Goal: Task Accomplishment & Management: Use online tool/utility

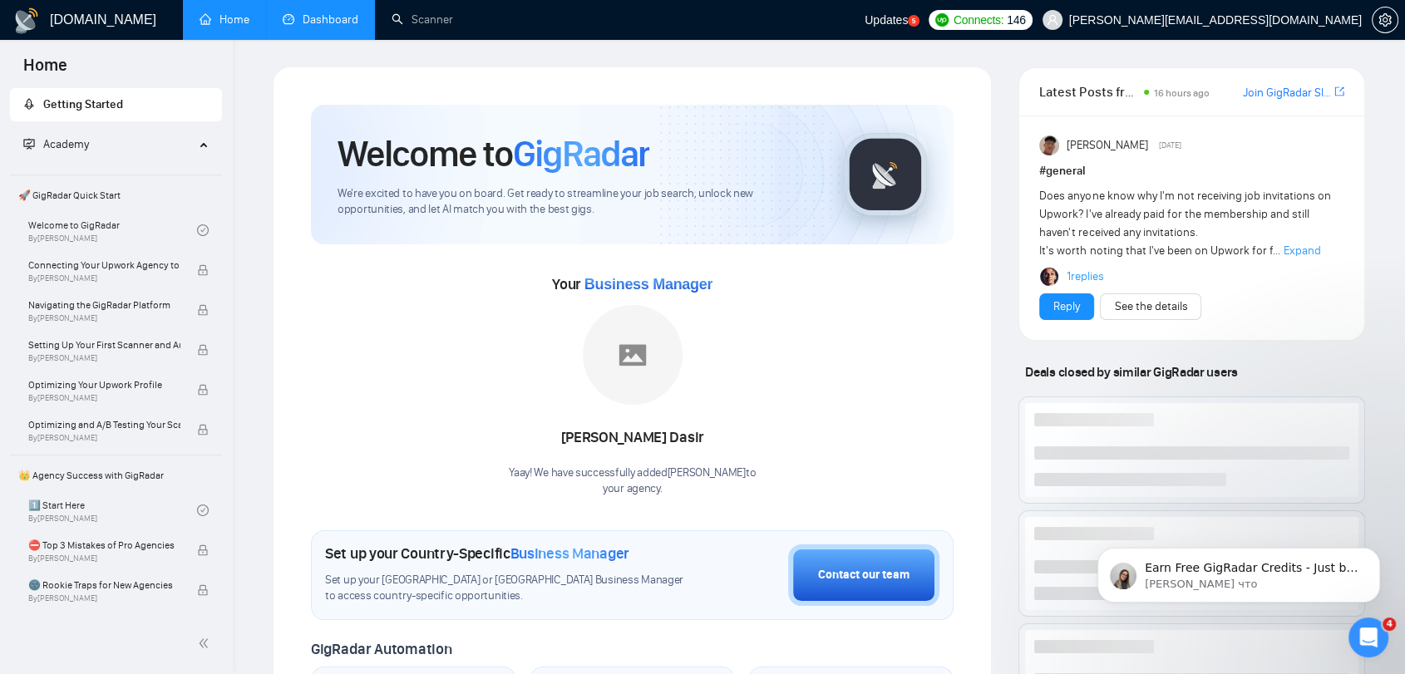
click at [317, 26] on link "Dashboard" at bounding box center [321, 19] width 76 height 14
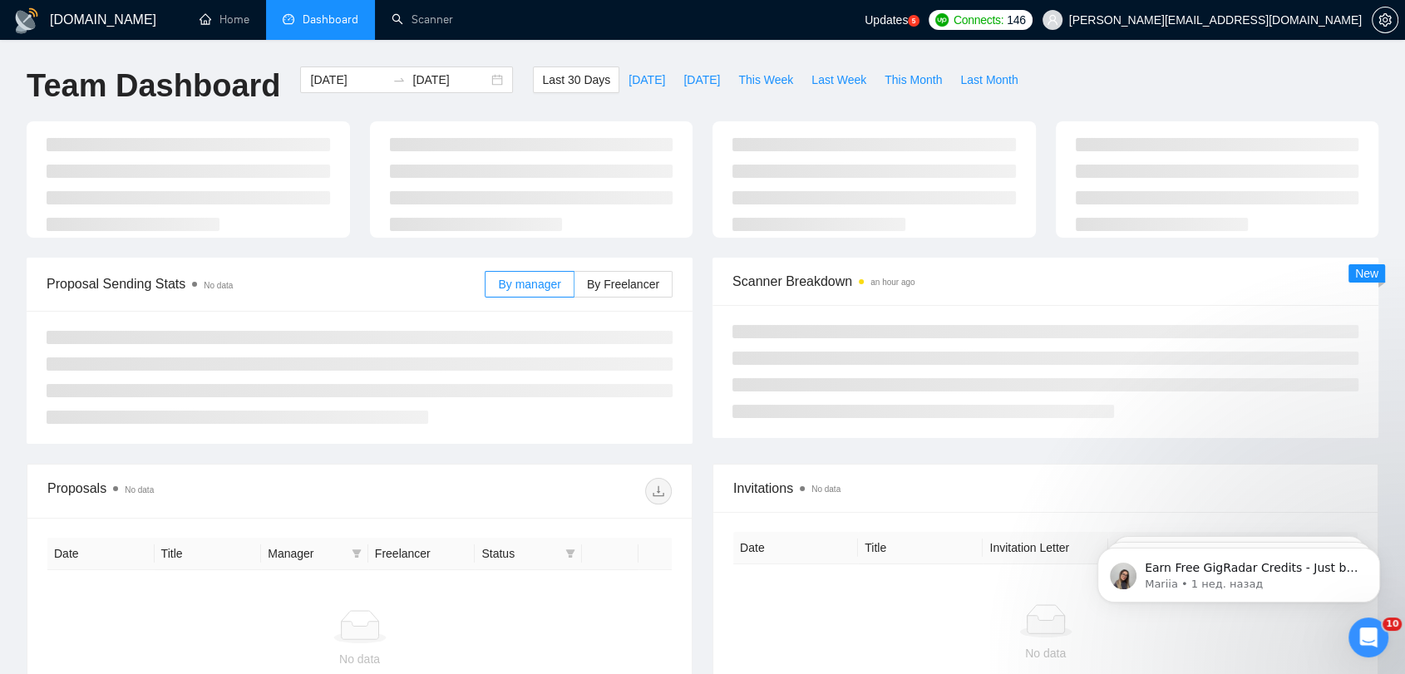
type input "[DATE]"
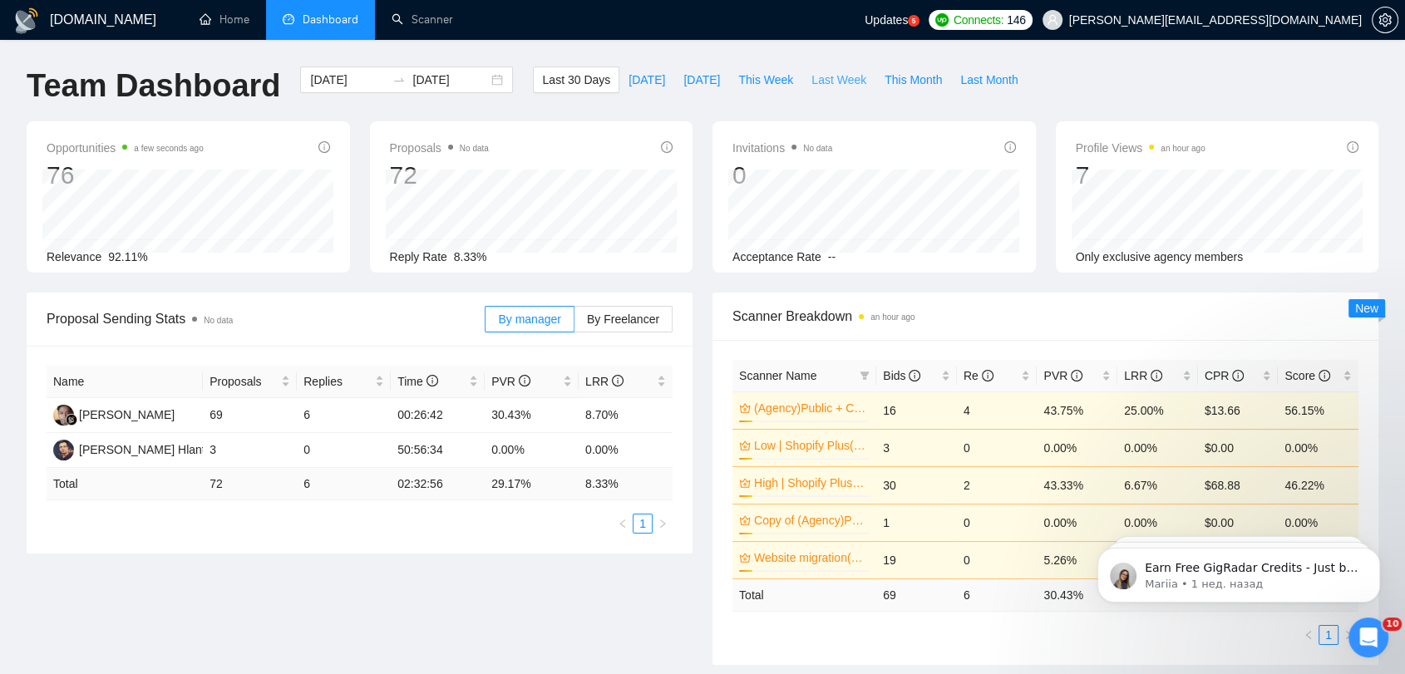
click at [827, 88] on span "Last Week" at bounding box center [839, 80] width 55 height 18
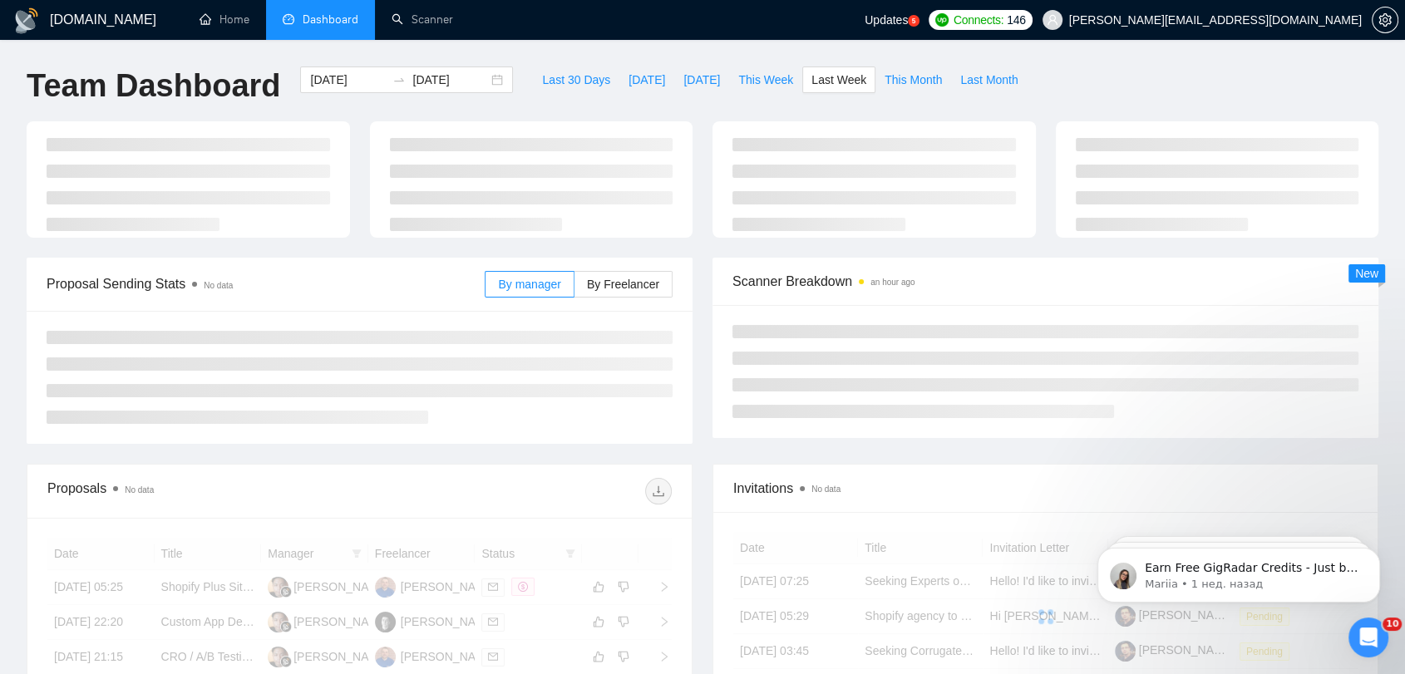
type input "[DATE]"
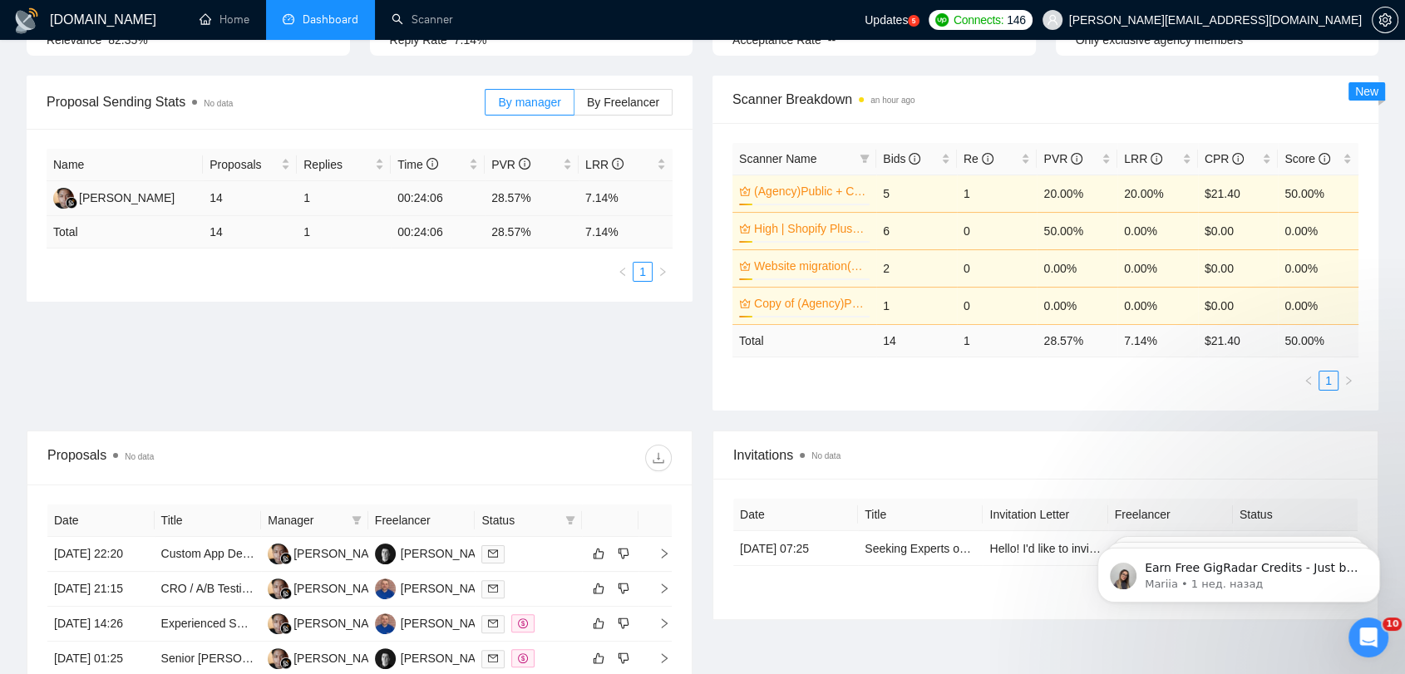
scroll to position [185, 0]
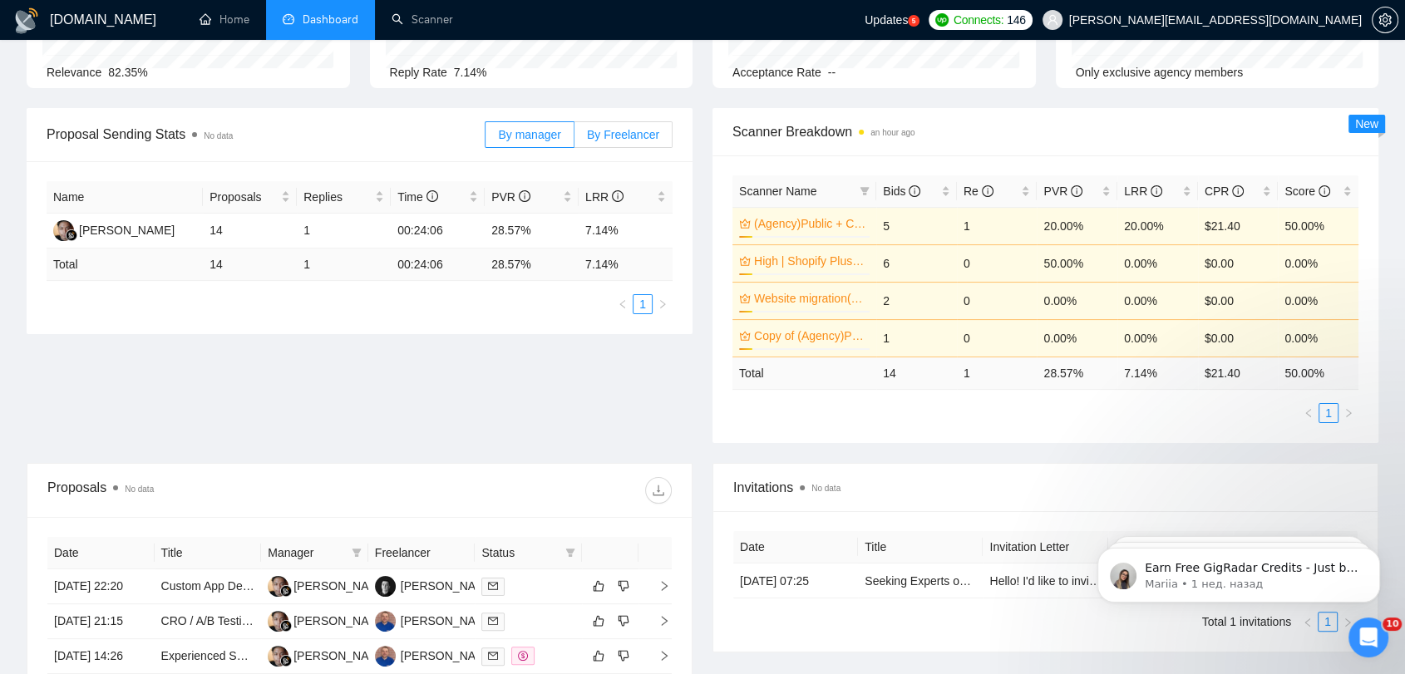
click at [635, 147] on label "By Freelancer" at bounding box center [624, 134] width 98 height 27
click at [575, 139] on input "By Freelancer" at bounding box center [575, 139] width 0 height 0
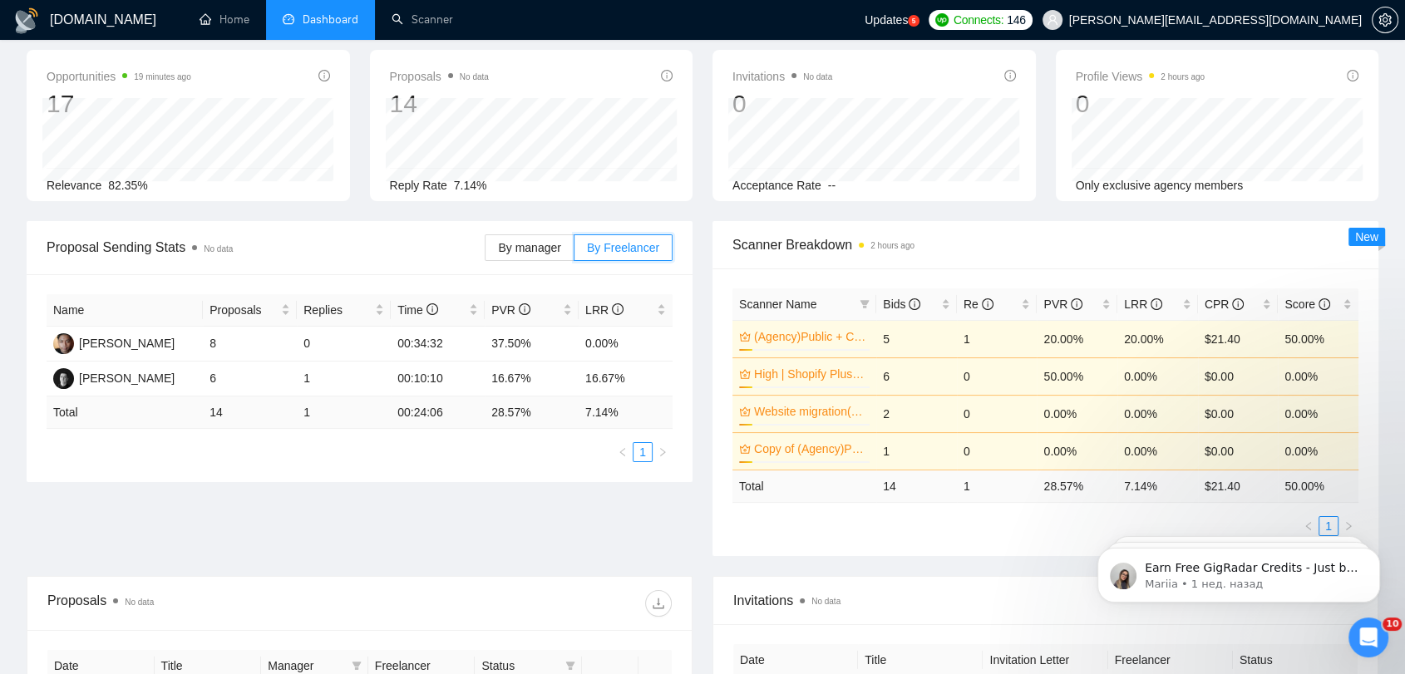
scroll to position [92, 0]
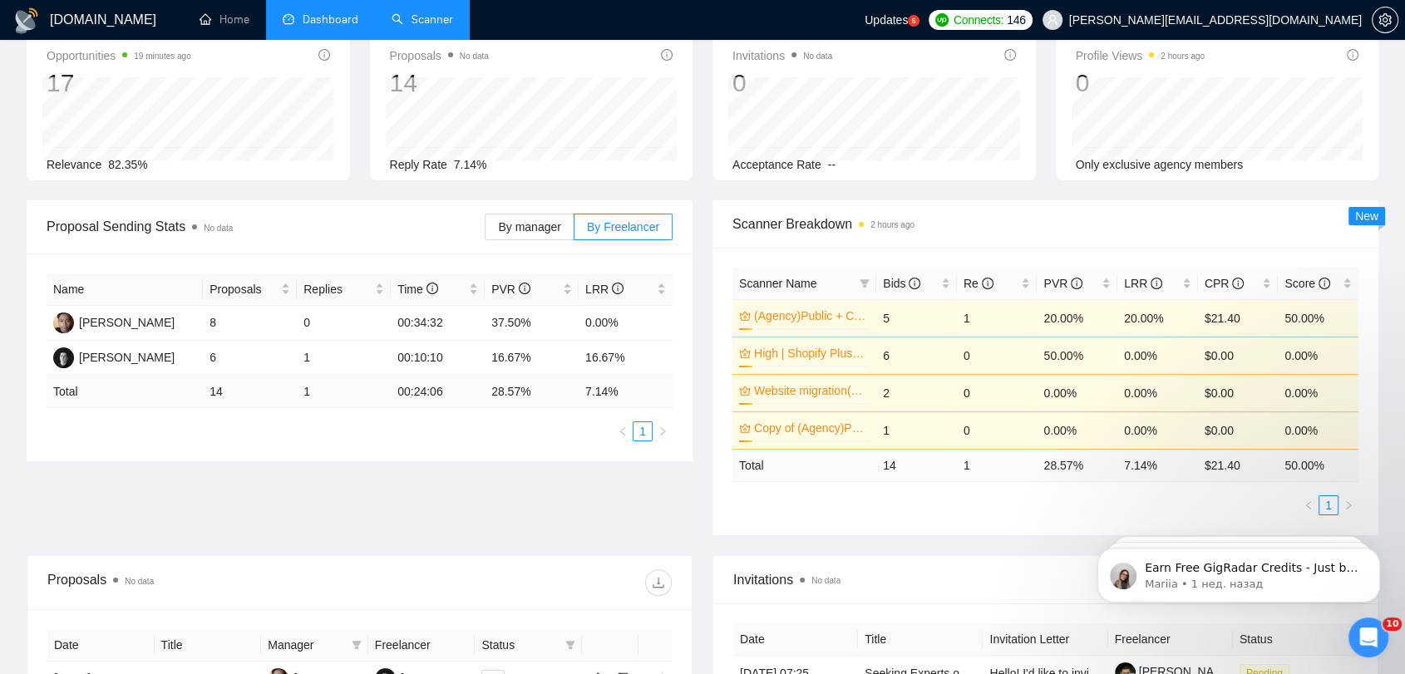
click at [453, 14] on link "Scanner" at bounding box center [423, 19] width 62 height 14
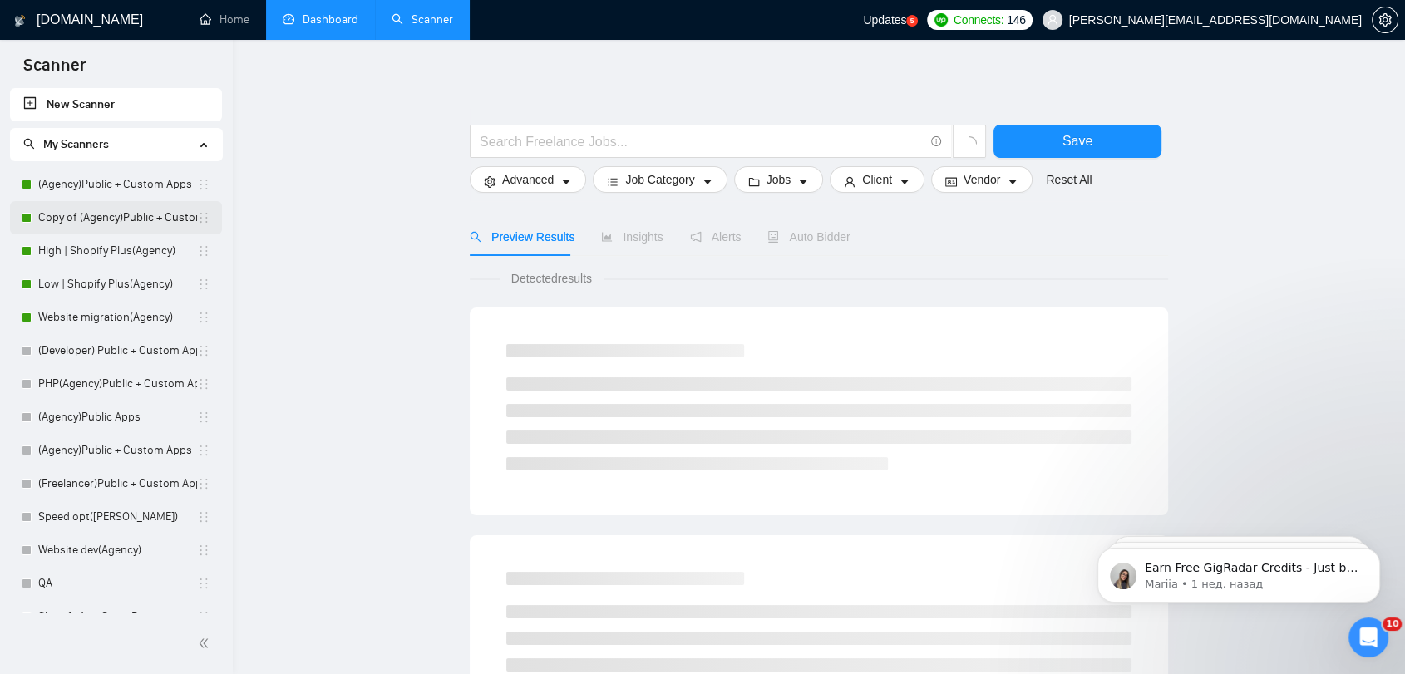
click at [120, 216] on link "Copy of (Agency)Public + Custom Apps" at bounding box center [117, 217] width 159 height 33
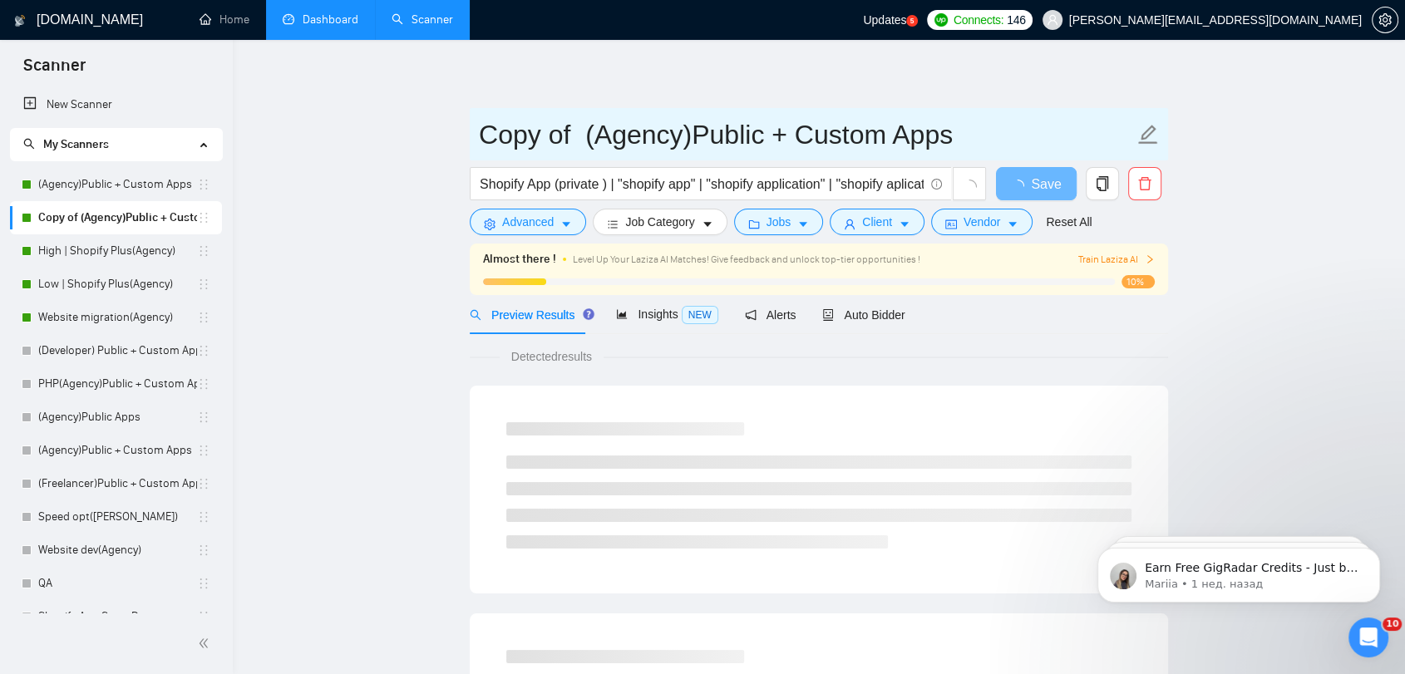
click at [1147, 134] on icon "edit" at bounding box center [1149, 135] width 22 height 22
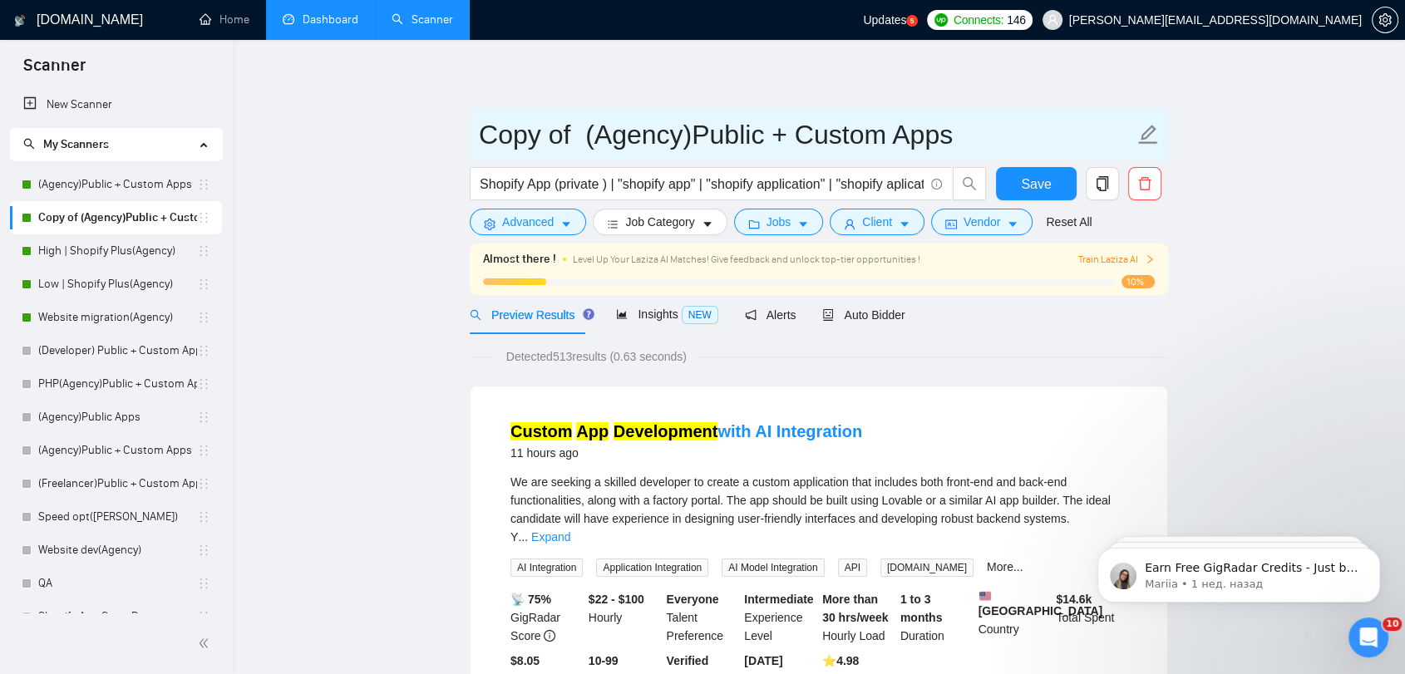
drag, startPoint x: 585, startPoint y: 138, endPoint x: 439, endPoint y: 135, distance: 146.4
type input "(Developer)Public + Custom Apps"
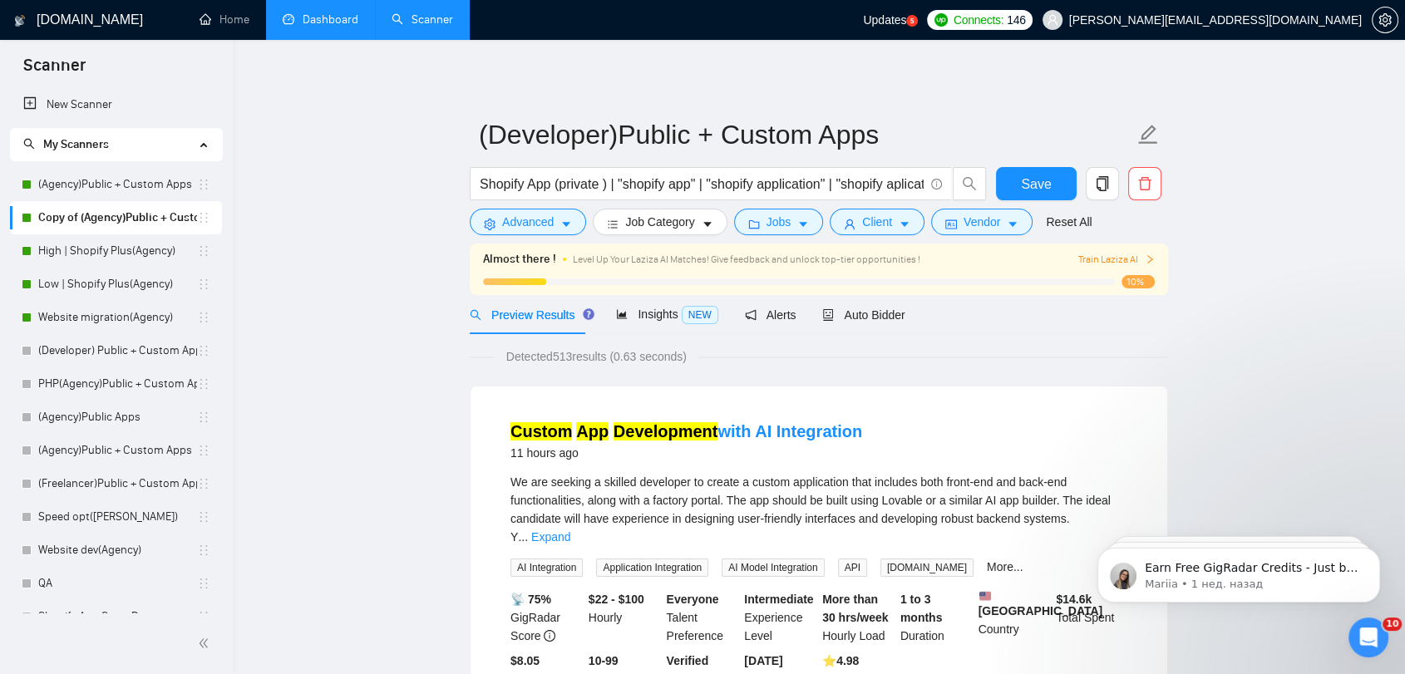
click at [1058, 191] on button "Save" at bounding box center [1036, 183] width 81 height 33
click at [871, 314] on span "Auto Bidder" at bounding box center [863, 314] width 82 height 13
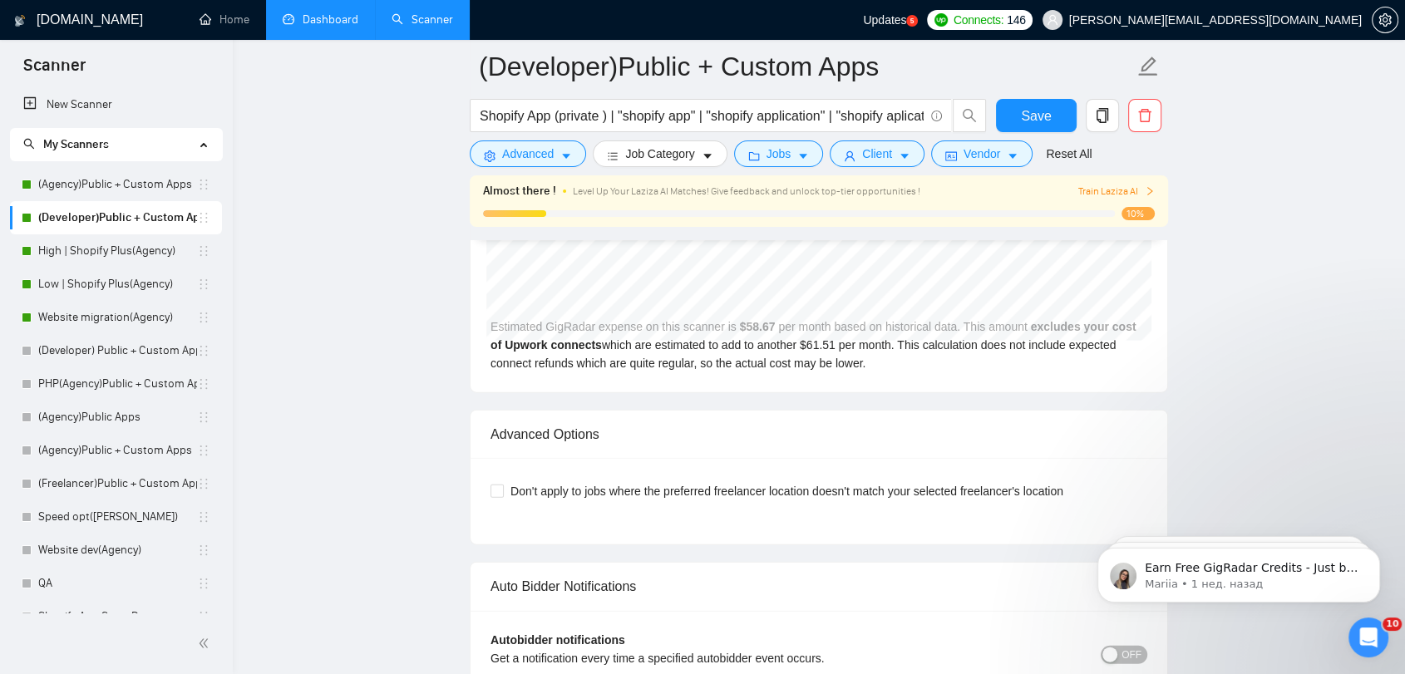
scroll to position [3972, 0]
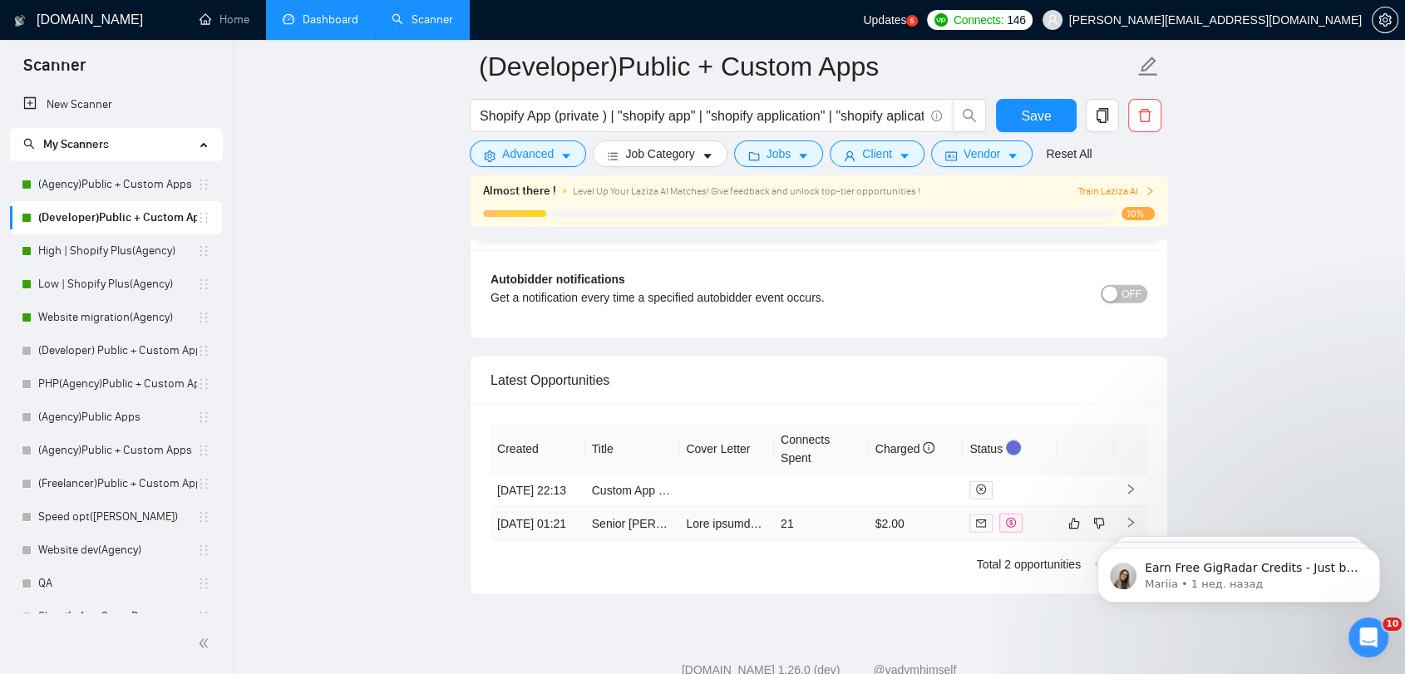
click at [806, 541] on td "21" at bounding box center [821, 524] width 95 height 34
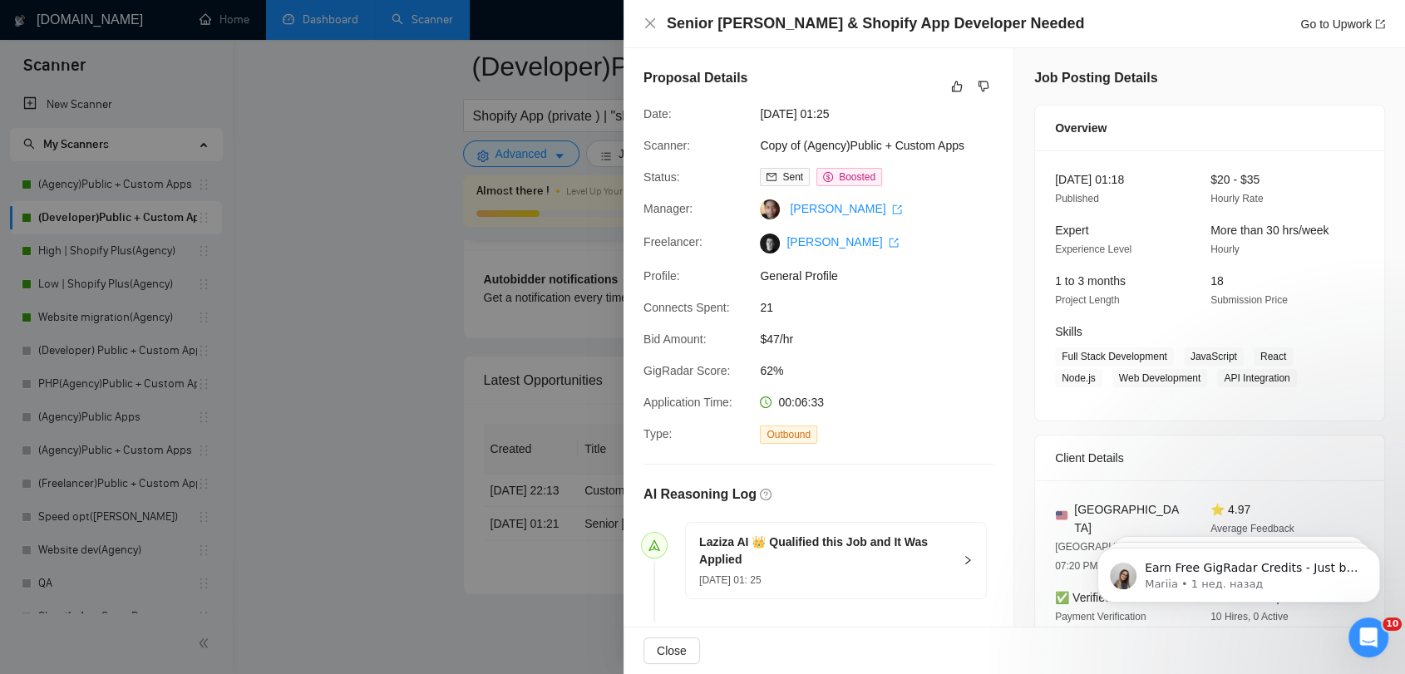
click at [363, 368] on div at bounding box center [702, 337] width 1405 height 674
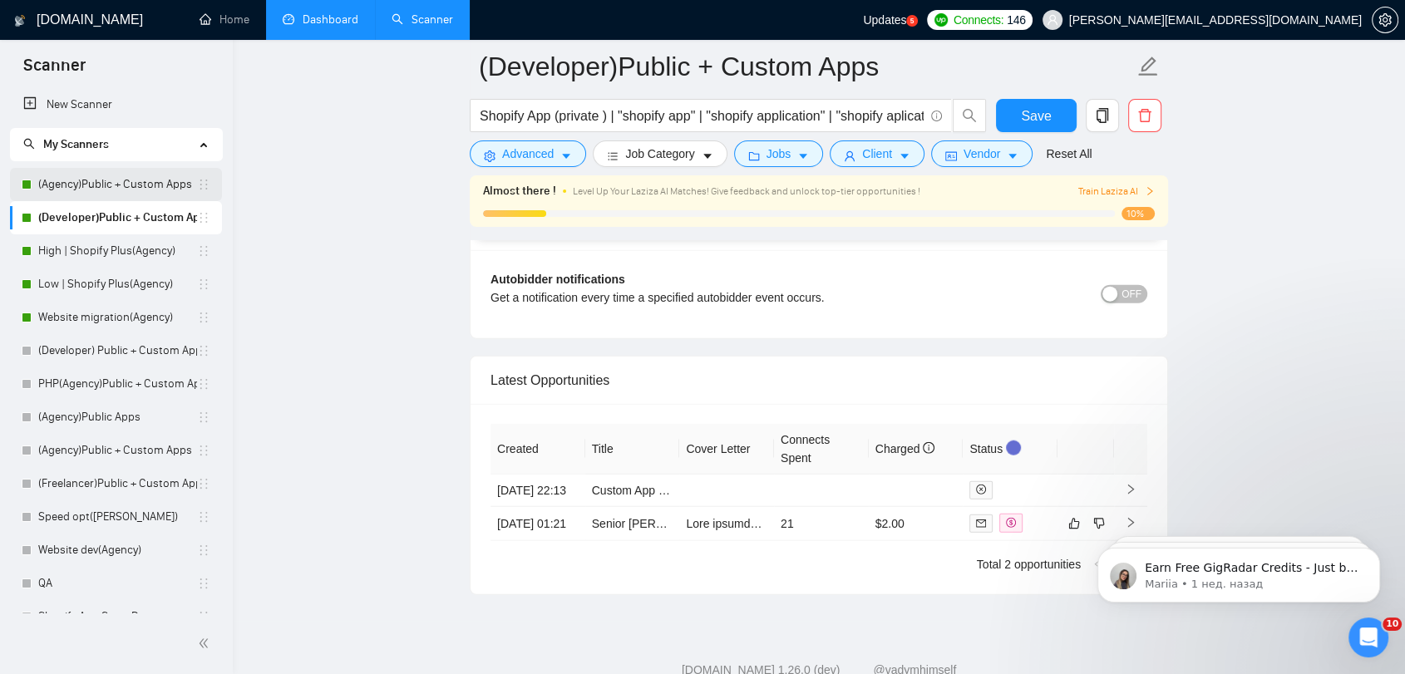
click at [149, 180] on link "(Agency)Public + Custom Apps" at bounding box center [117, 184] width 159 height 33
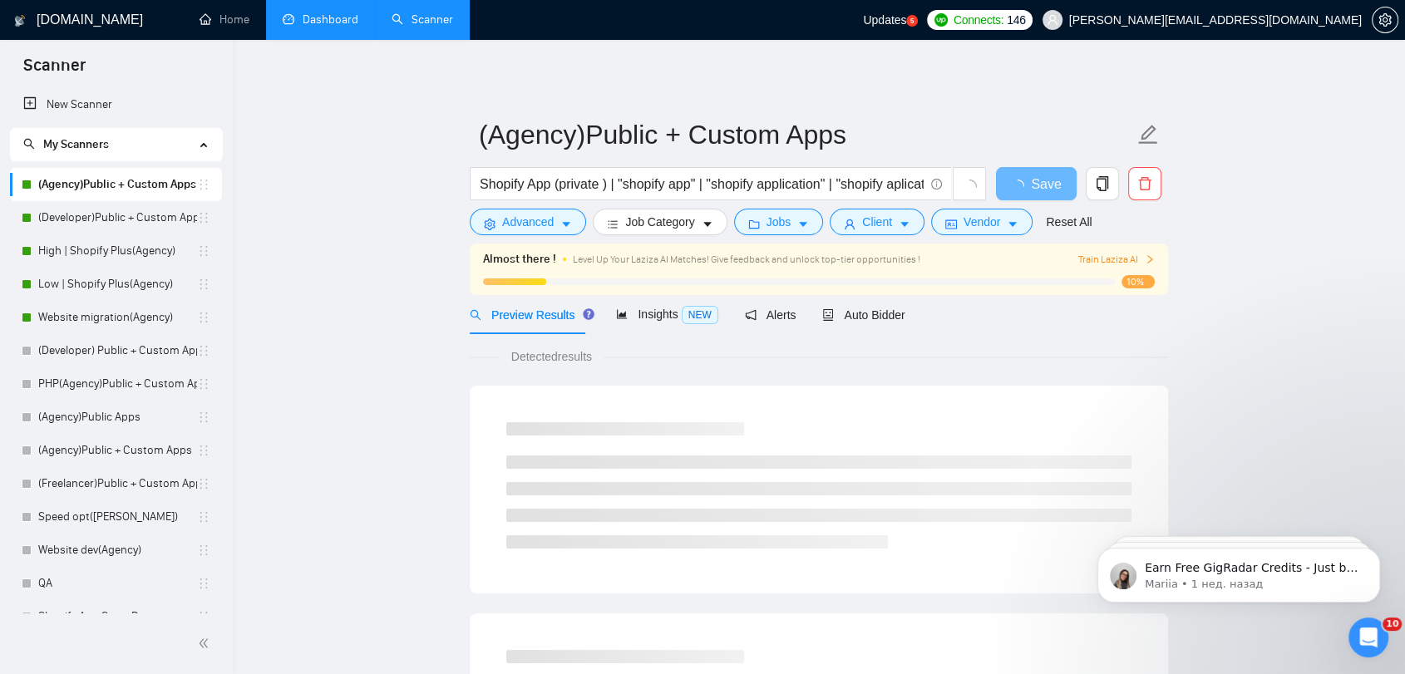
click at [901, 327] on div "Preview Results Insights NEW Alerts Auto Bidder" at bounding box center [819, 314] width 698 height 39
click at [885, 323] on div "Auto Bidder" at bounding box center [863, 315] width 82 height 18
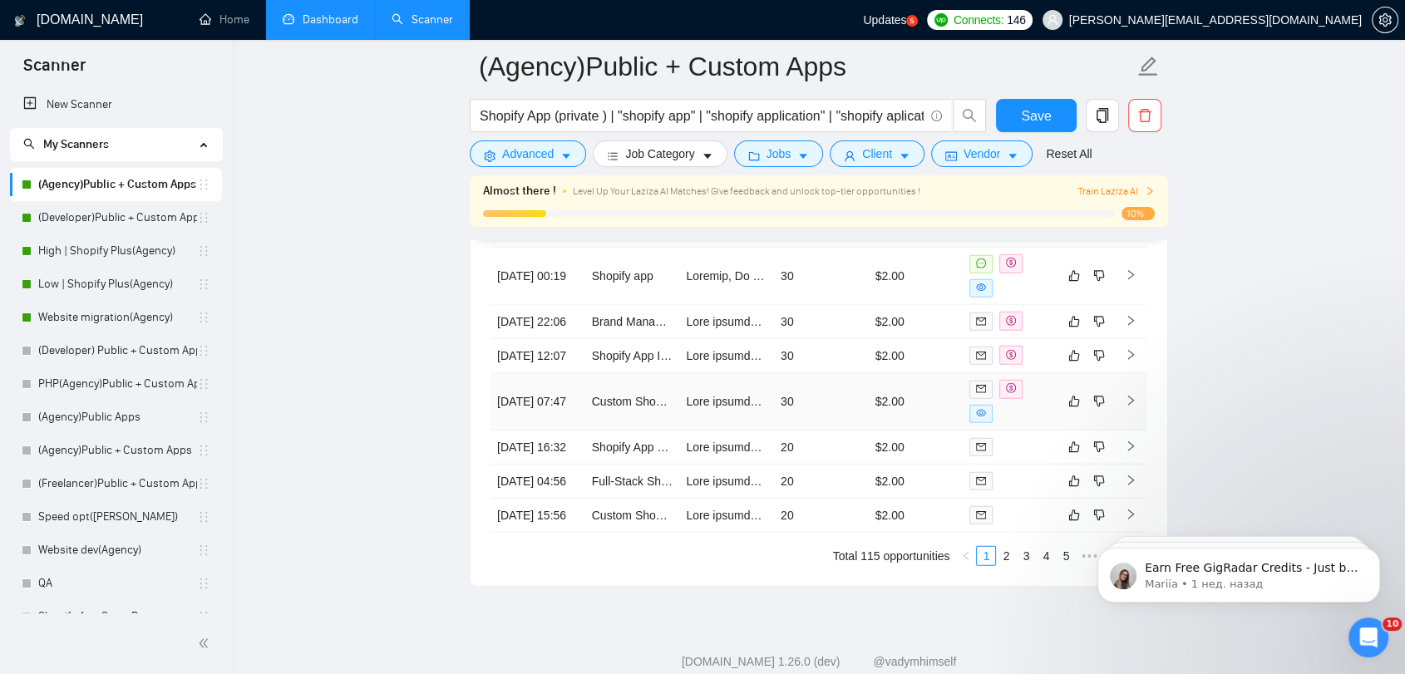
scroll to position [4158, 0]
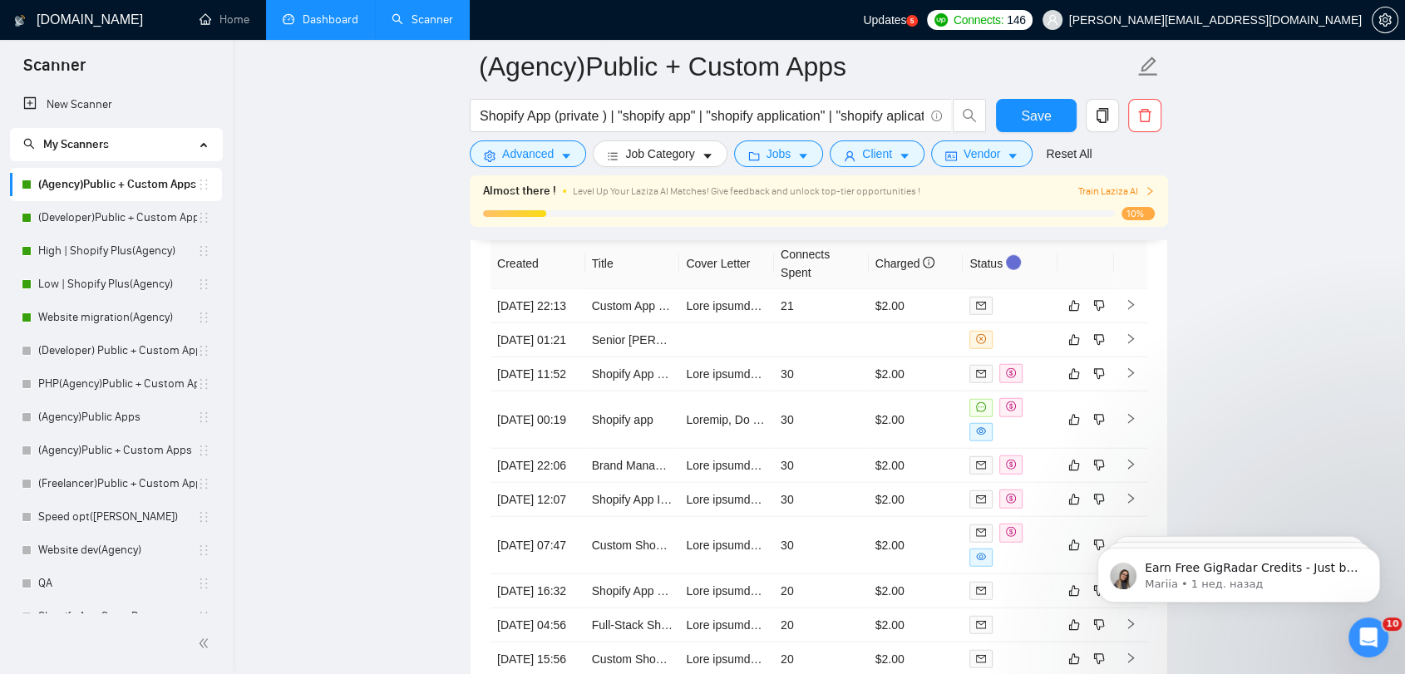
click at [301, 25] on link "Dashboard" at bounding box center [321, 19] width 76 height 14
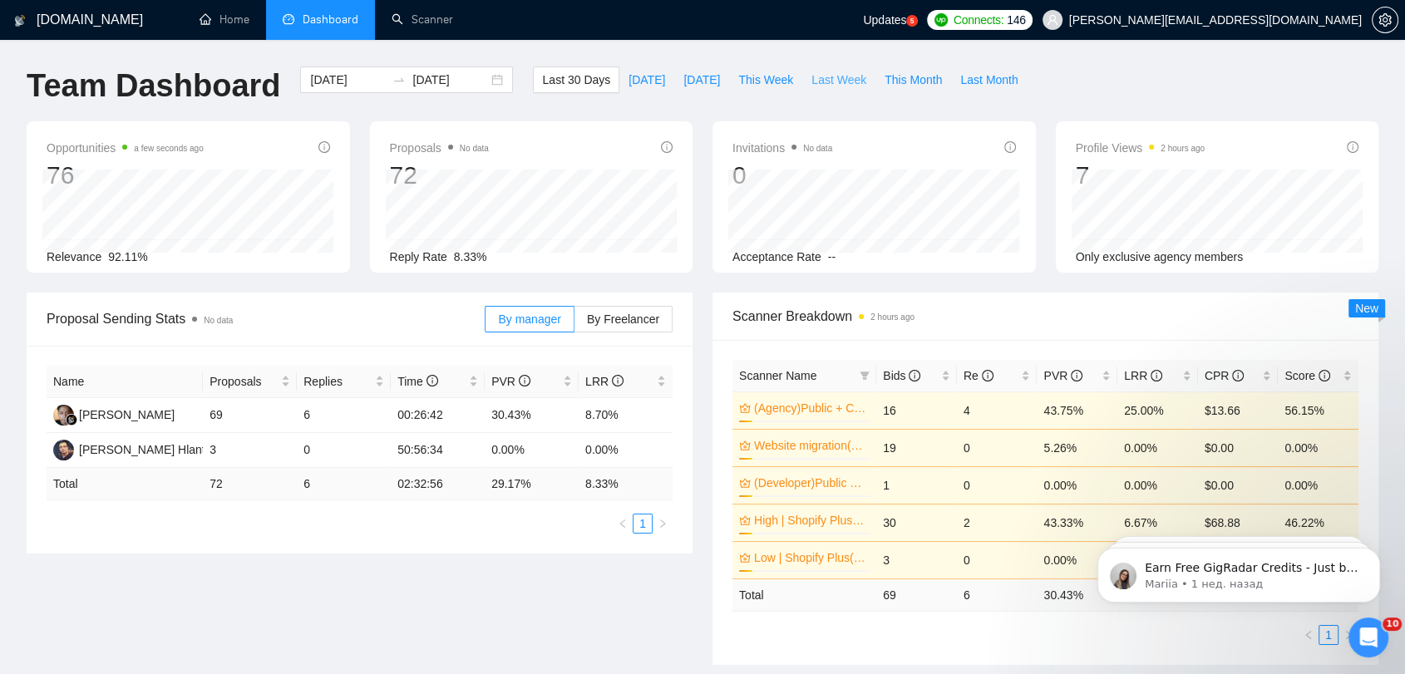
click at [848, 87] on button "Last Week" at bounding box center [838, 80] width 73 height 27
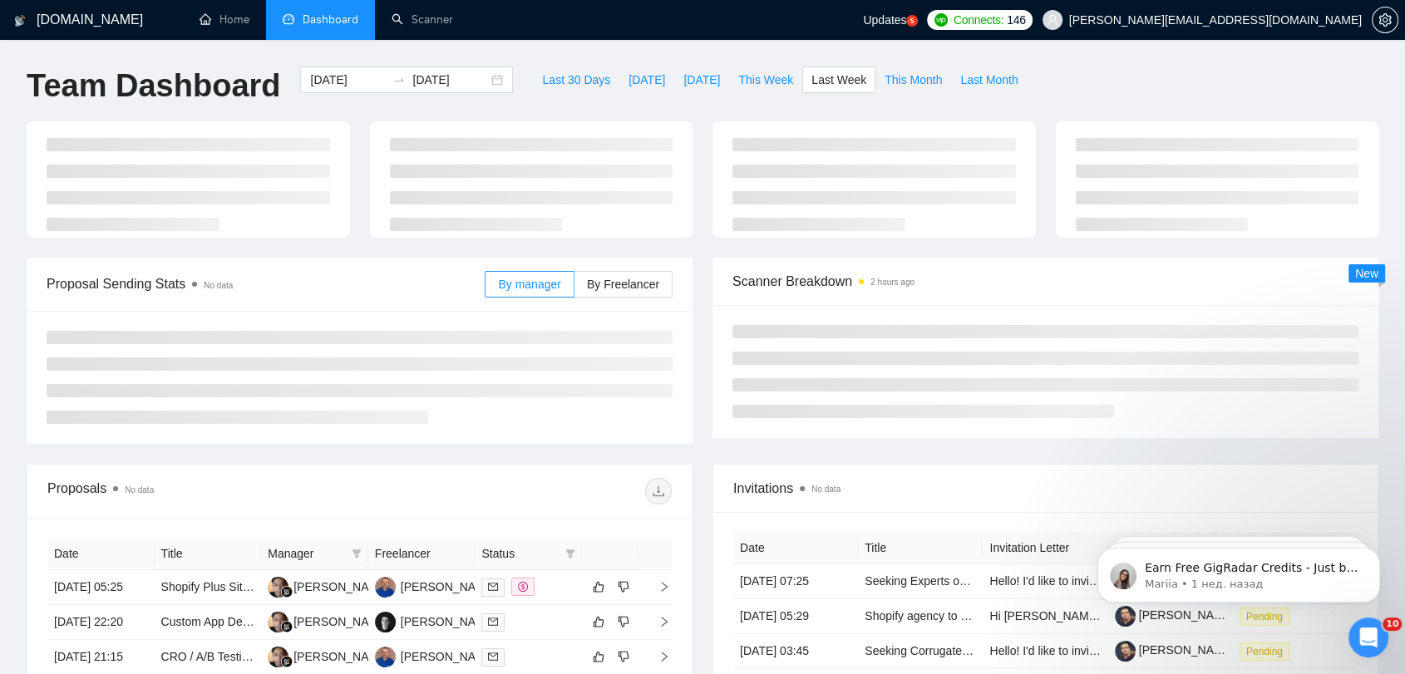
type input "[DATE]"
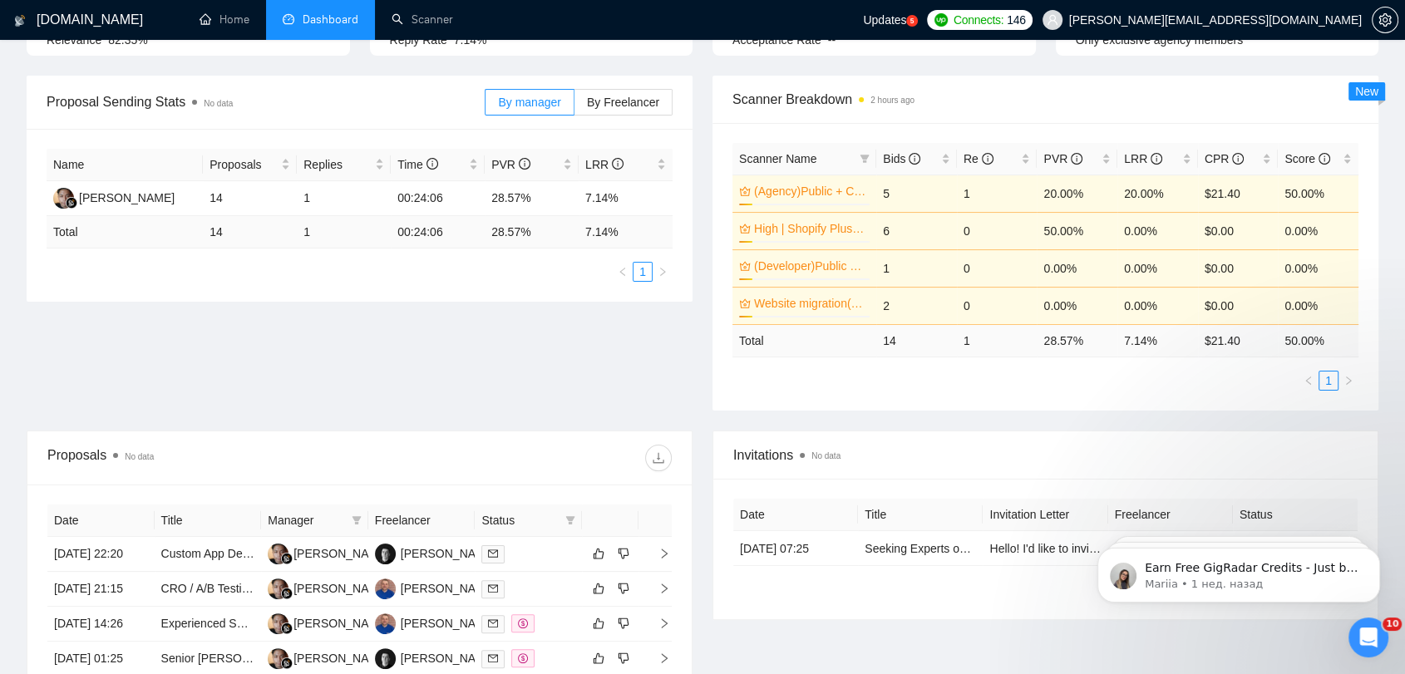
scroll to position [185, 0]
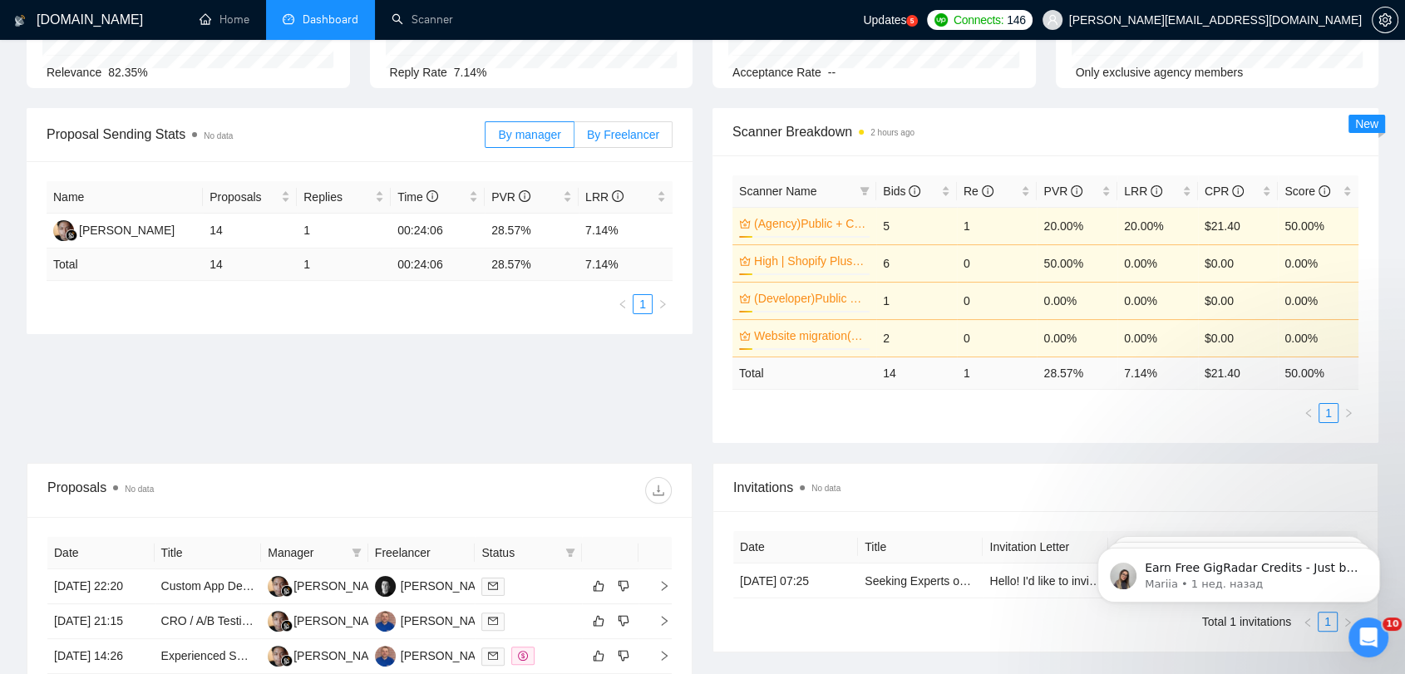
click at [654, 137] on span "By Freelancer" at bounding box center [623, 134] width 72 height 13
click at [575, 139] on input "By Freelancer" at bounding box center [575, 139] width 0 height 0
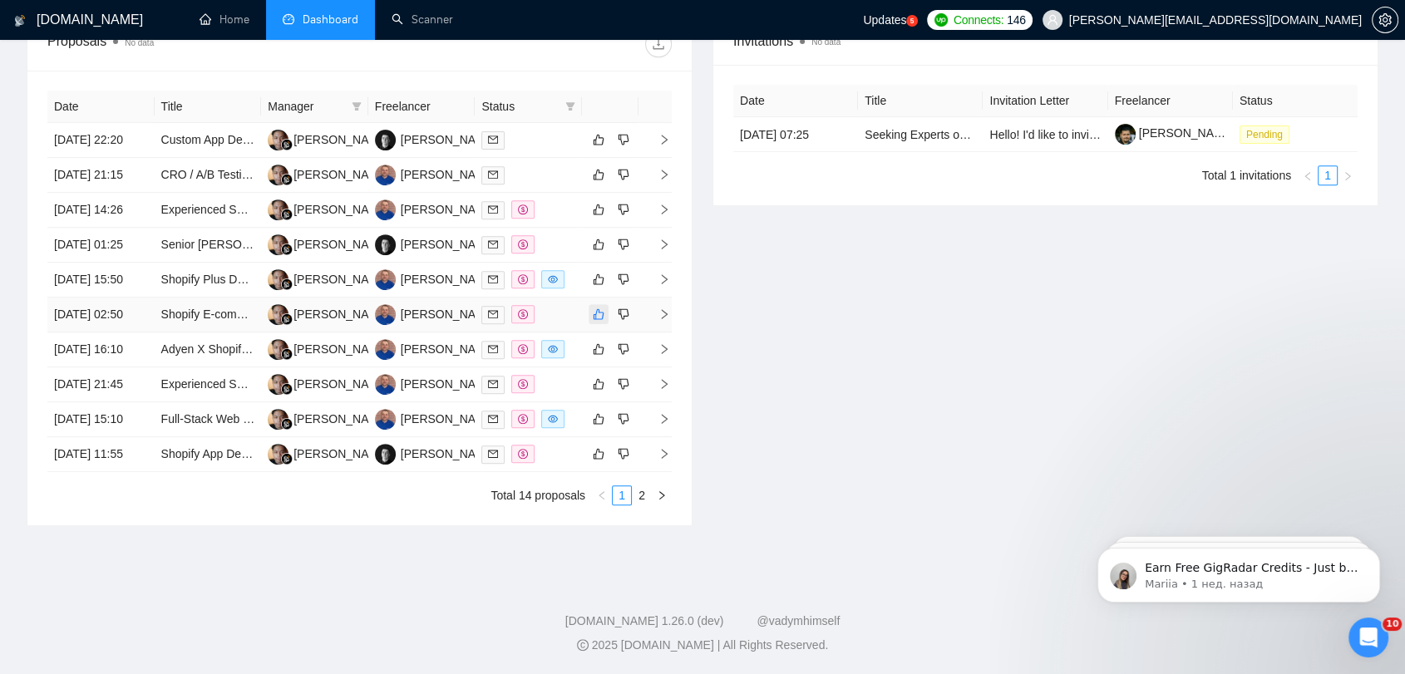
scroll to position [738, 0]
click at [643, 505] on link "2" at bounding box center [642, 495] width 18 height 18
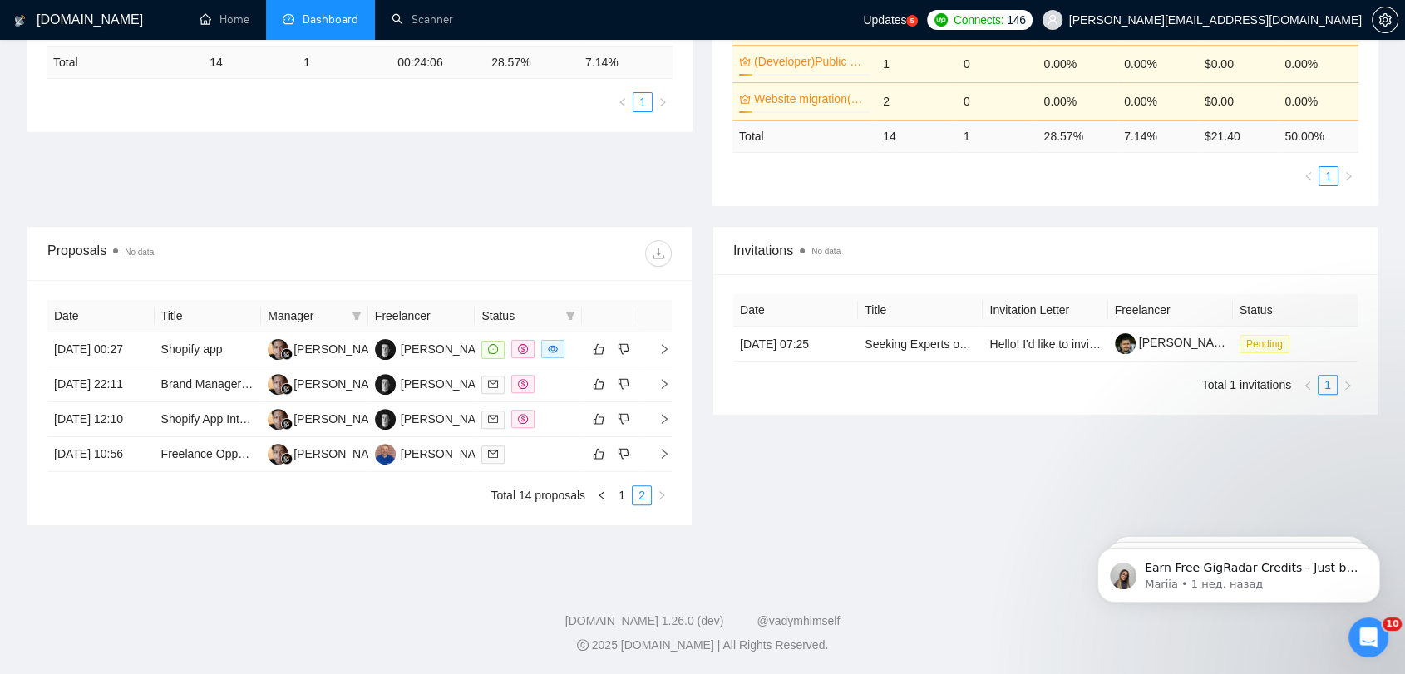
scroll to position [483, 0]
click at [619, 490] on link "1" at bounding box center [622, 495] width 18 height 18
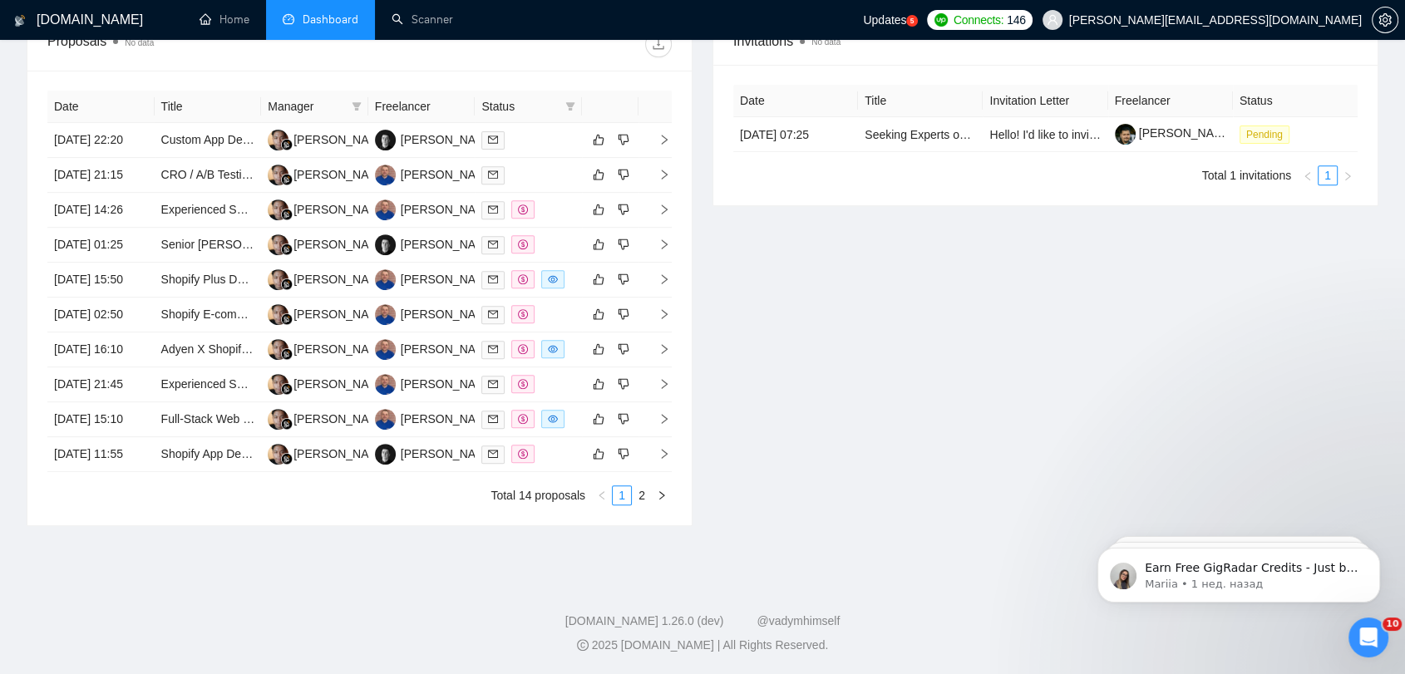
scroll to position [602, 0]
